Goal: Transaction & Acquisition: Purchase product/service

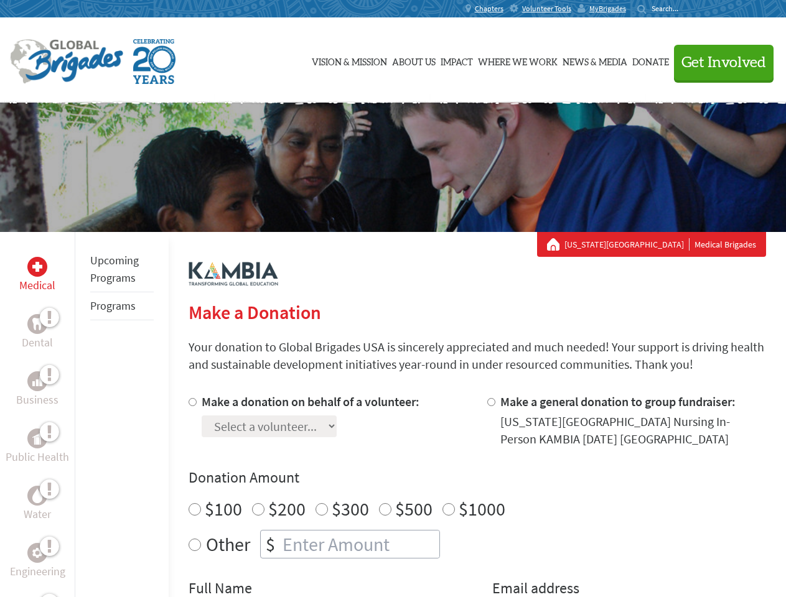
click at [687, 9] on div "Search for:" at bounding box center [662, 9] width 50 height 10
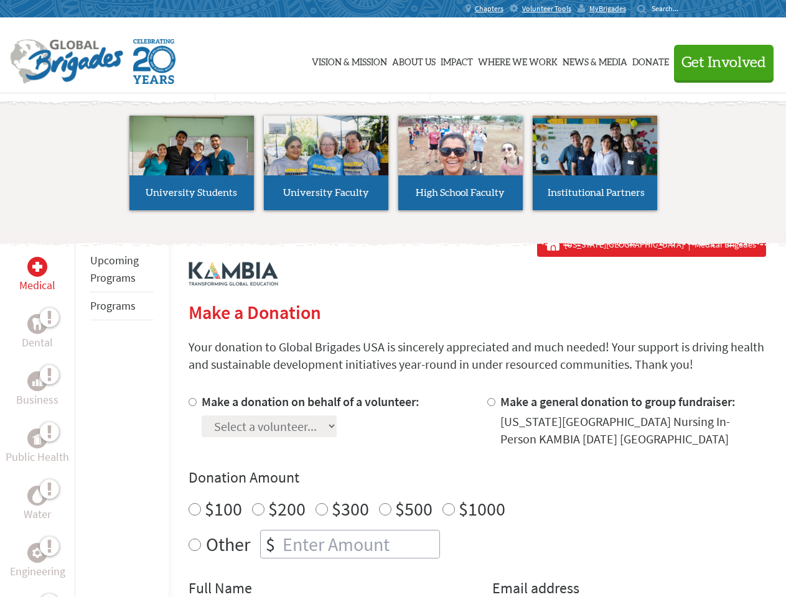
click at [718, 62] on span "Get Involved" at bounding box center [723, 62] width 85 height 15
click at [393, 167] on li "High School Faculty" at bounding box center [460, 163] width 134 height 115
click at [83, 414] on div "Upcoming Programs Programs" at bounding box center [122, 530] width 94 height 597
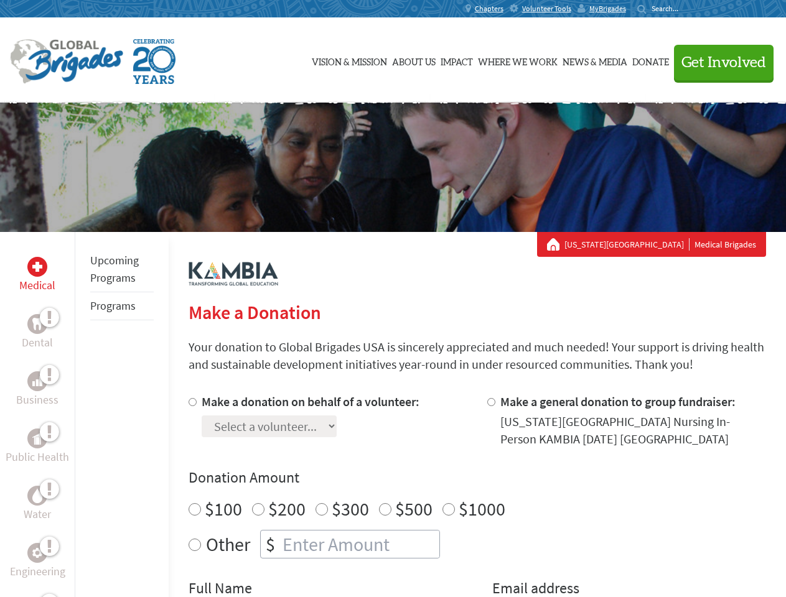
click at [477, 495] on div "Donation Amount $100 $200 $300 $500 $1000 Other $" at bounding box center [478, 513] width 578 height 91
click at [191, 402] on input "Make a donation on behalf of a volunteer:" at bounding box center [193, 402] width 8 height 8
radio input "true"
click at [490, 402] on input "Make a general donation to group fundraiser:" at bounding box center [491, 402] width 8 height 8
radio input "true"
